Goal: Task Accomplishment & Management: Use online tool/utility

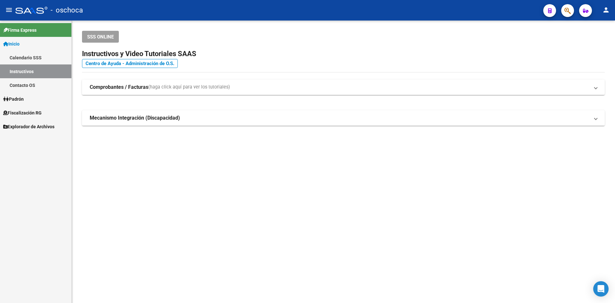
click at [43, 118] on link "Fiscalización RG" at bounding box center [35, 113] width 71 height 14
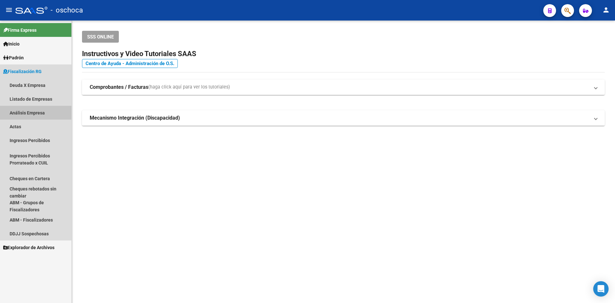
click at [41, 108] on link "Análisis Empresa" at bounding box center [35, 113] width 71 height 14
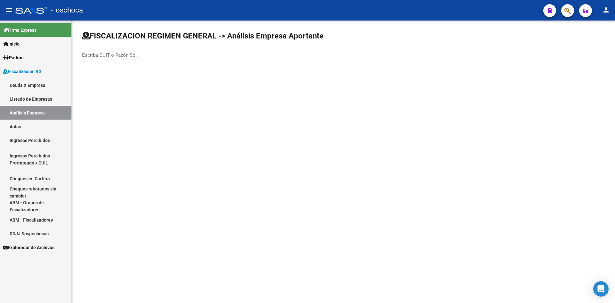
click at [99, 57] on input "Escriba CUIT o Razón Social para buscar" at bounding box center [111, 55] width 58 height 6
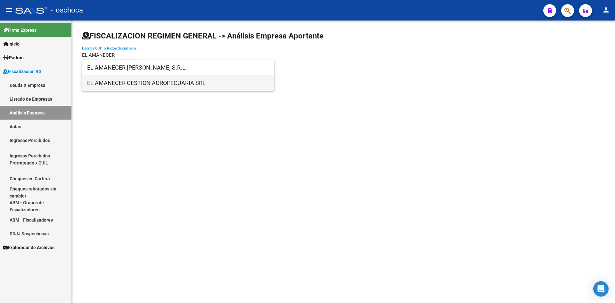
type input "EL AMANECER"
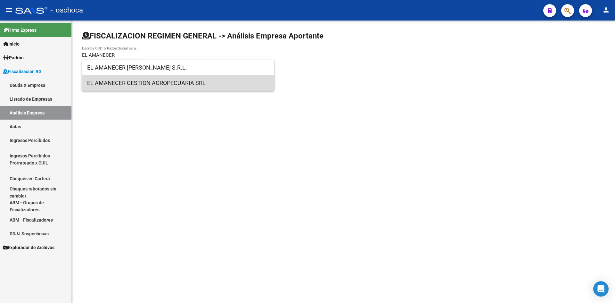
click at [150, 80] on span "EL AMANECER GESTION AGROPECUARIA SRL" at bounding box center [178, 82] width 182 height 15
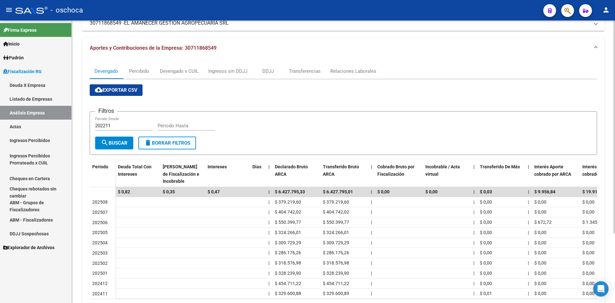
scroll to position [92, 0]
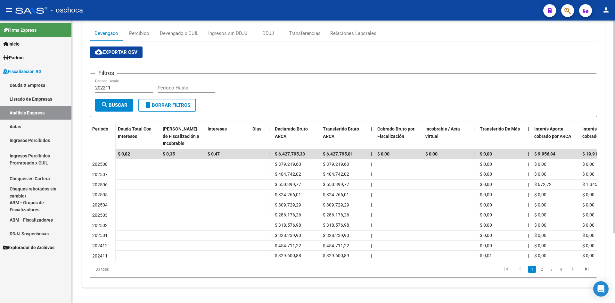
click at [117, 32] on div "Devengado" at bounding box center [106, 33] width 33 height 15
click at [152, 30] on div "Percibido" at bounding box center [139, 33] width 32 height 15
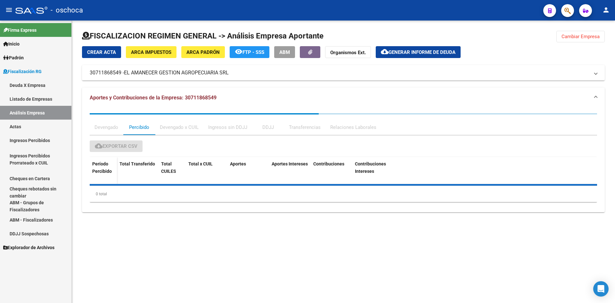
scroll to position [0, 0]
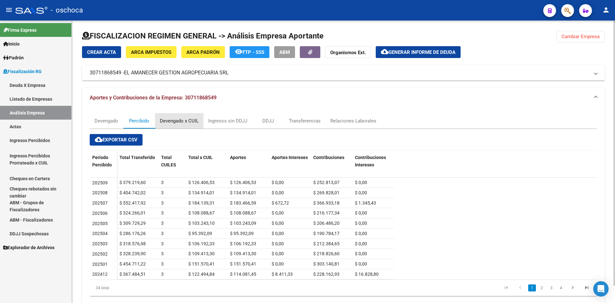
click at [183, 119] on div "Devengado x CUIL" at bounding box center [179, 120] width 39 height 7
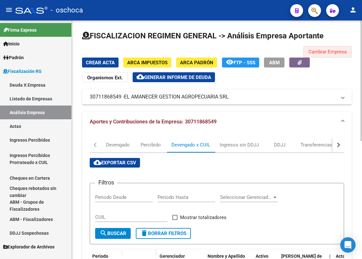
click at [321, 52] on span "Cambiar Empresa" at bounding box center [327, 52] width 38 height 6
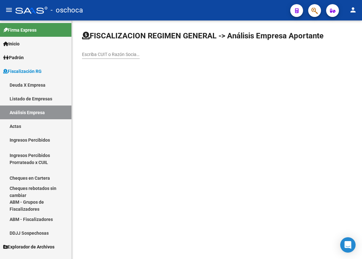
click at [119, 50] on div "Escriba CUIT o Razón Social para buscar" at bounding box center [111, 52] width 58 height 13
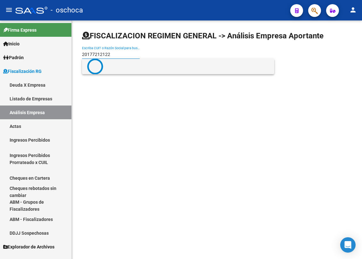
type input "20177212122"
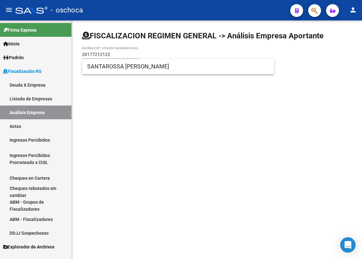
click at [137, 75] on div "FISCALIZACION REGIMEN GENERAL -> Análisis Empresa Aportante 20177212122 Escriba…" at bounding box center [217, 49] width 290 height 59
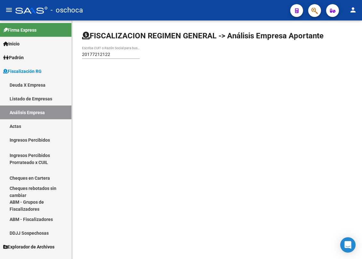
click at [115, 51] on div "20177212122 Escriba CUIT o Razón Social para buscar" at bounding box center [111, 52] width 58 height 13
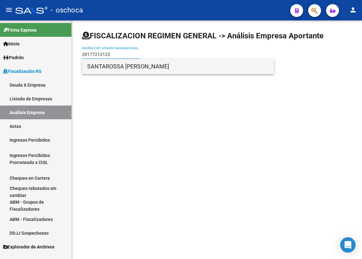
click at [125, 70] on span "SANTAROSSA [PERSON_NAME]" at bounding box center [178, 66] width 182 height 15
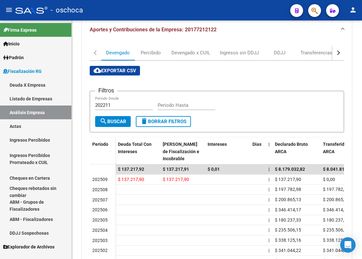
scroll to position [96, 0]
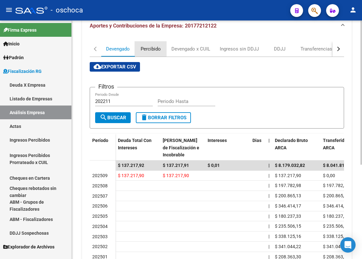
click at [148, 47] on div "Percibido" at bounding box center [151, 48] width 20 height 7
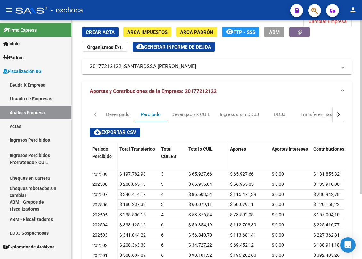
scroll to position [64, 0]
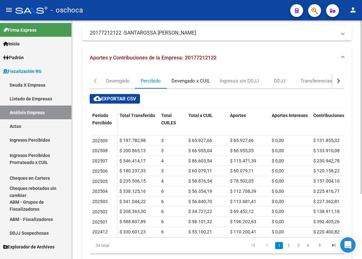
click at [198, 78] on div "Devengado x CUIL" at bounding box center [190, 80] width 39 height 7
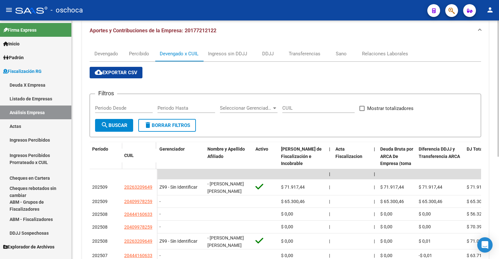
scroll to position [0, 0]
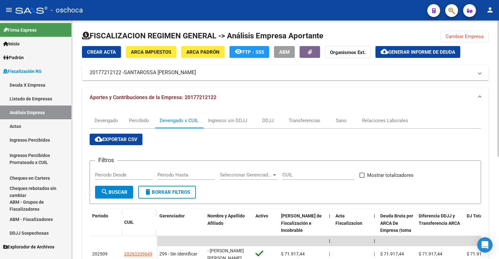
click at [446, 52] on span "Generar informe de deuda" at bounding box center [421, 52] width 67 height 6
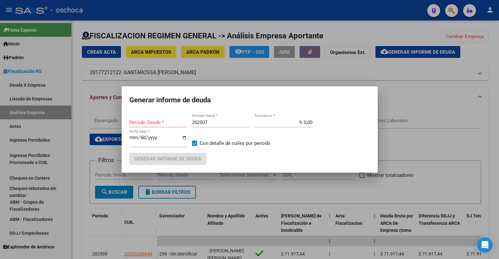
click at [472, 42] on div at bounding box center [249, 129] width 499 height 259
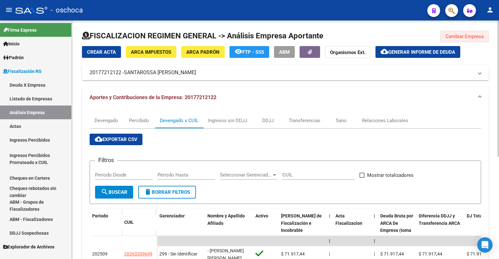
click at [464, 37] on span "Cambiar Empresa" at bounding box center [465, 37] width 38 height 6
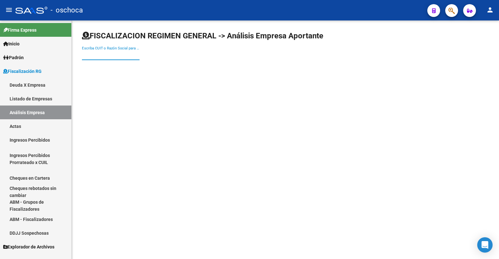
click at [126, 56] on input "Escriba CUIT o Razón Social para buscar" at bounding box center [111, 55] width 58 height 6
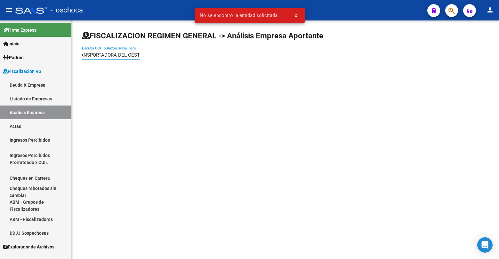
scroll to position [0, 10]
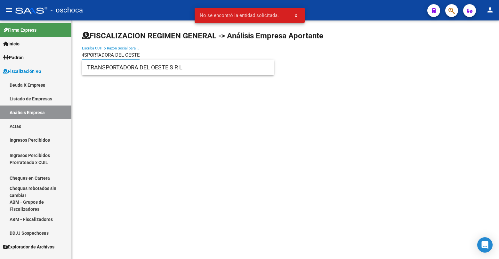
type input "TRANSPORTADORA DEL OESTE"
click at [126, 69] on span "TRANSPORTADORA DEL OESTE S R L" at bounding box center [178, 67] width 182 height 15
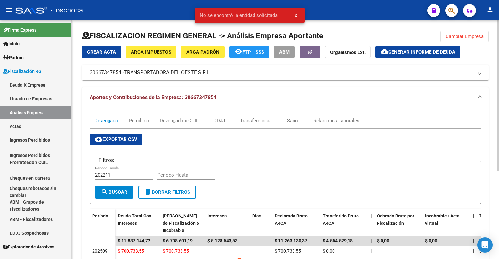
click at [114, 121] on div "Devengado" at bounding box center [106, 120] width 24 height 7
click at [148, 124] on div "Percibido" at bounding box center [139, 120] width 20 height 7
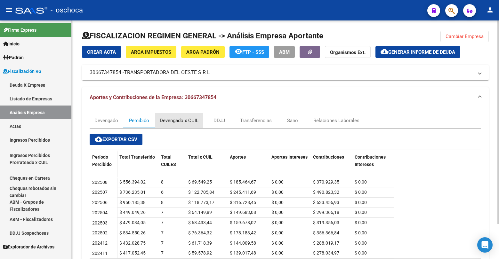
click at [174, 122] on div "Devengado x CUIL" at bounding box center [179, 120] width 39 height 7
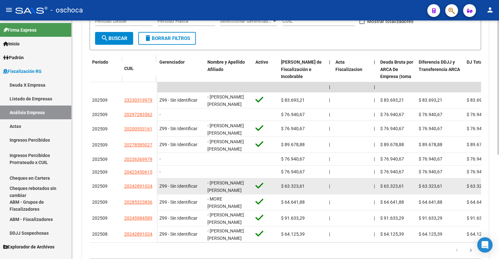
scroll to position [185, 0]
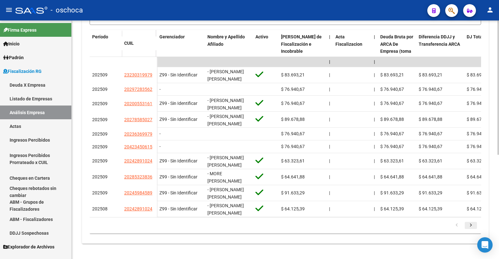
click at [475, 226] on link "go to next page" at bounding box center [471, 225] width 12 height 7
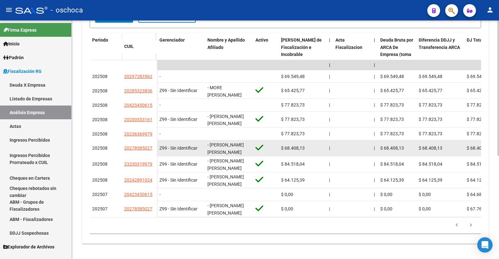
scroll to position [182, 0]
